Goal: Navigation & Orientation: Find specific page/section

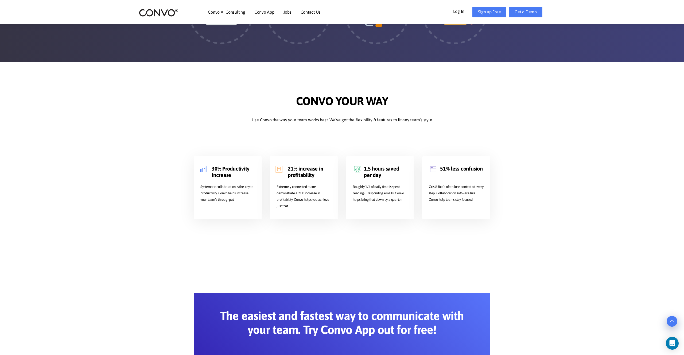
scroll to position [906, 0]
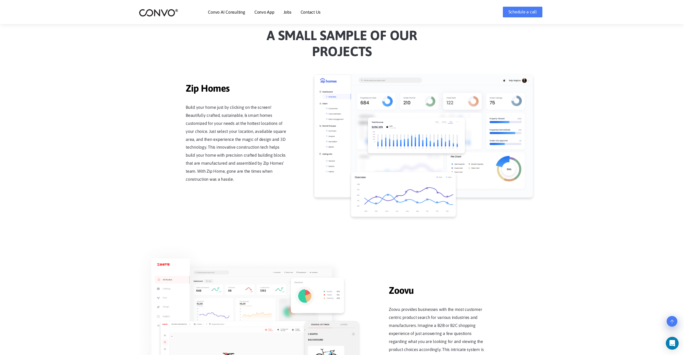
scroll to position [535, 0]
